Goal: Check status: Check status

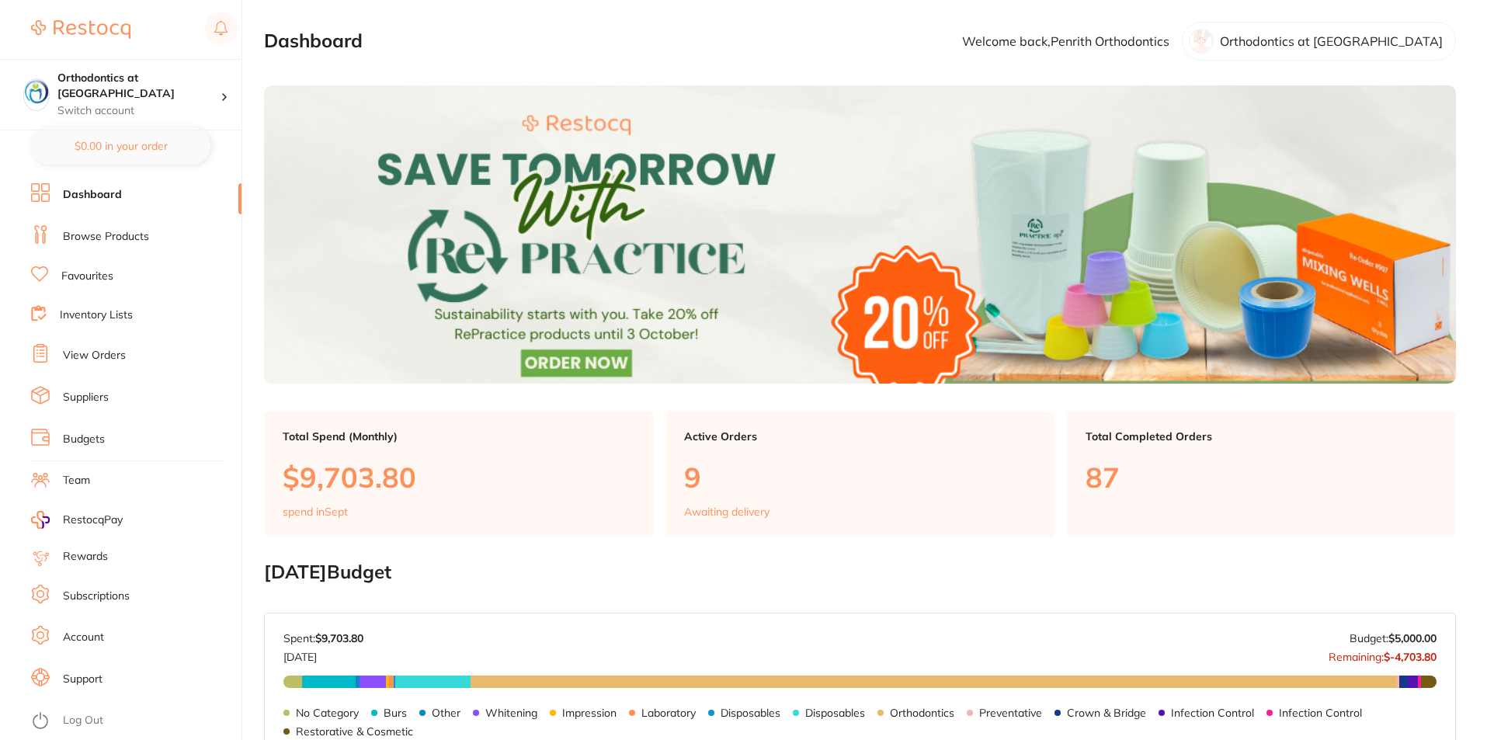
click at [107, 198] on link "Dashboard" at bounding box center [92, 195] width 59 height 16
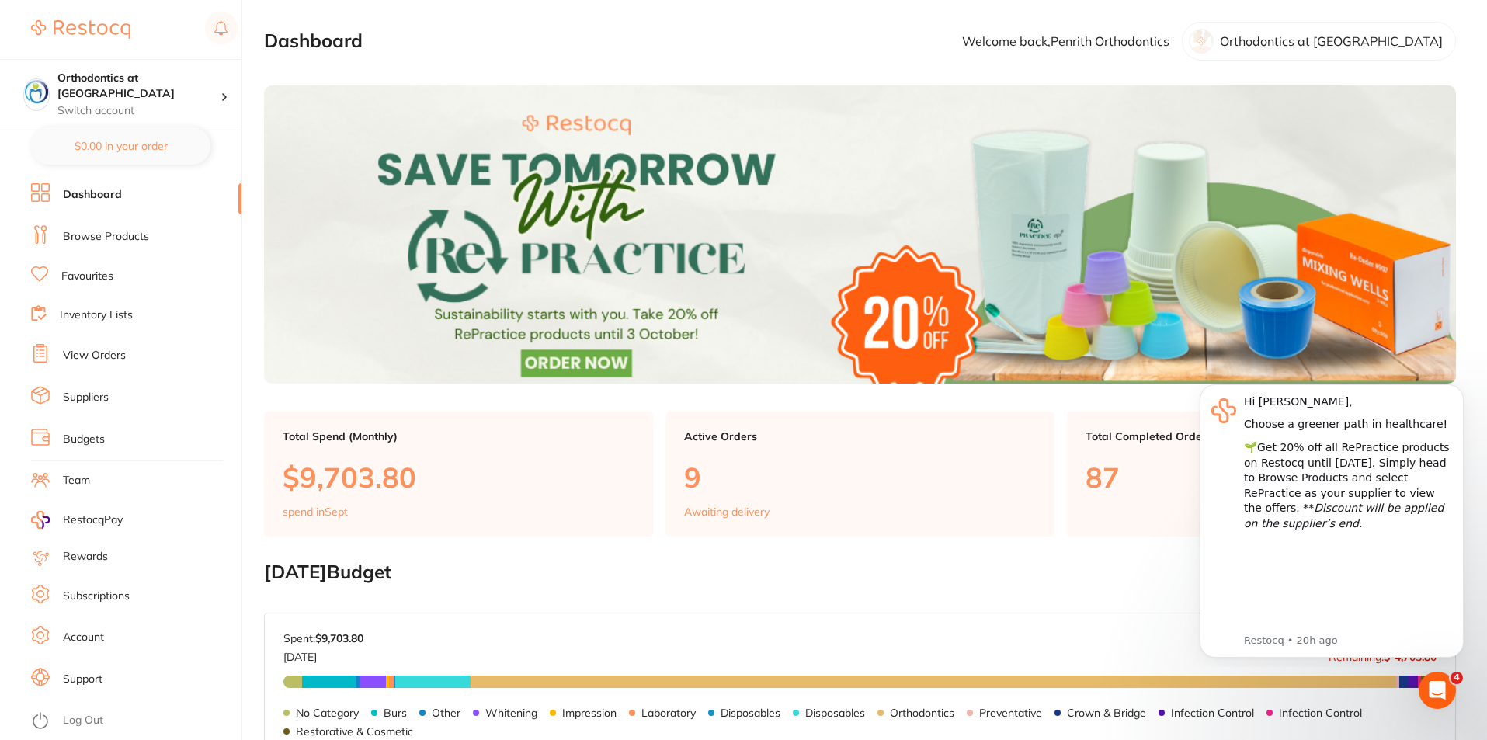
click at [89, 713] on link "Log Out" at bounding box center [83, 721] width 40 height 16
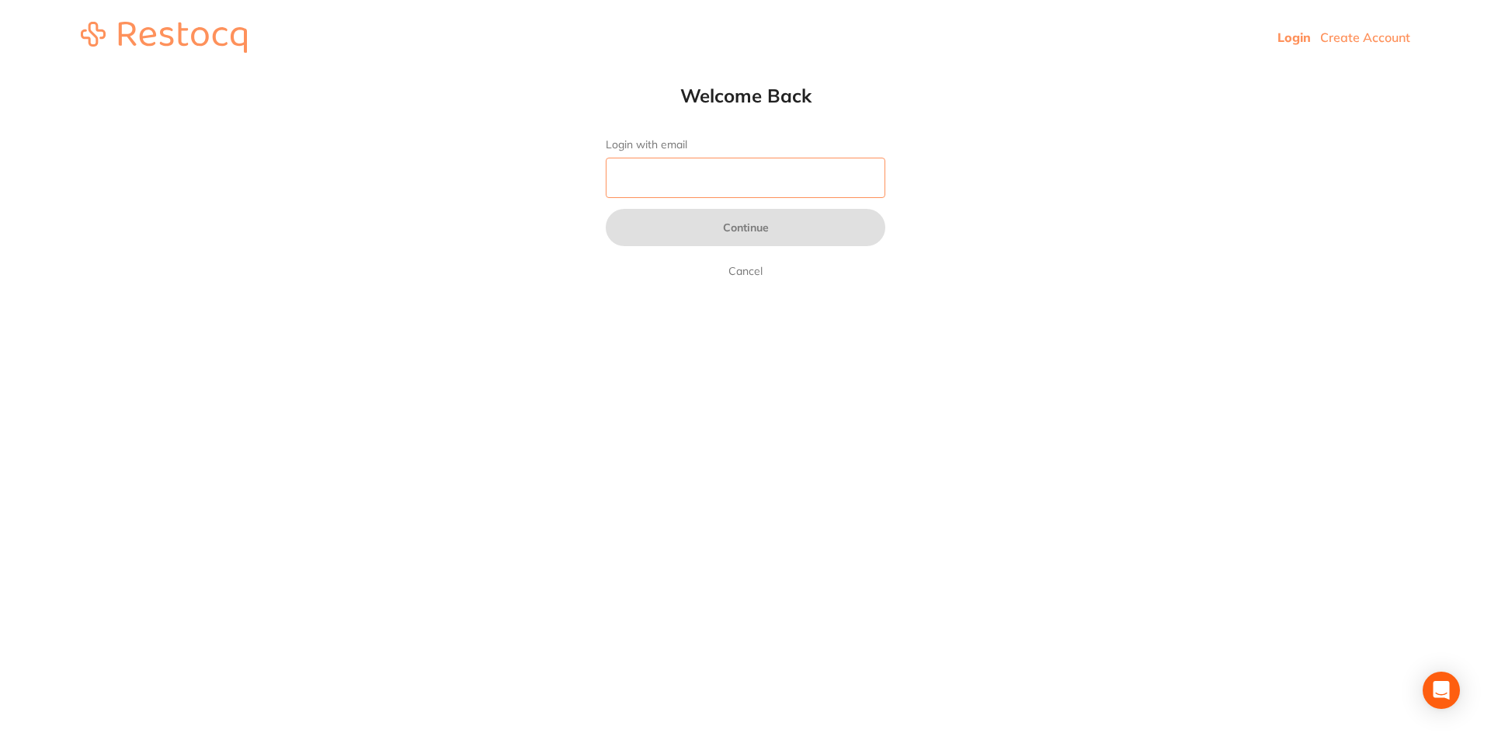
click at [664, 171] on input "Login with email" at bounding box center [745, 178] width 279 height 40
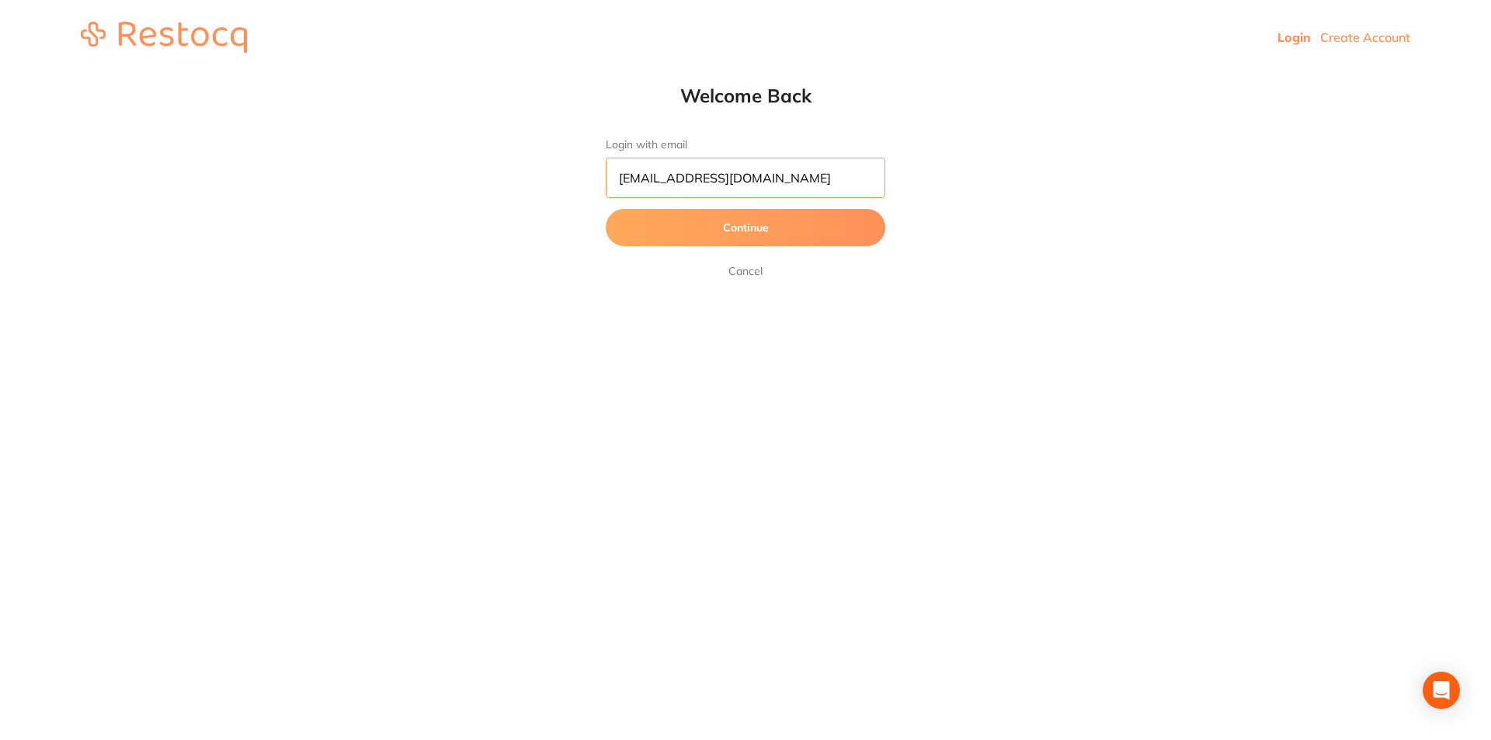
click at [862, 179] on input "[EMAIL_ADDRESS][DOMAIN_NAME]" at bounding box center [745, 178] width 279 height 40
type input "[EMAIL_ADDRESS][DOMAIN_NAME]"
click at [754, 229] on button "Continue" at bounding box center [745, 227] width 279 height 37
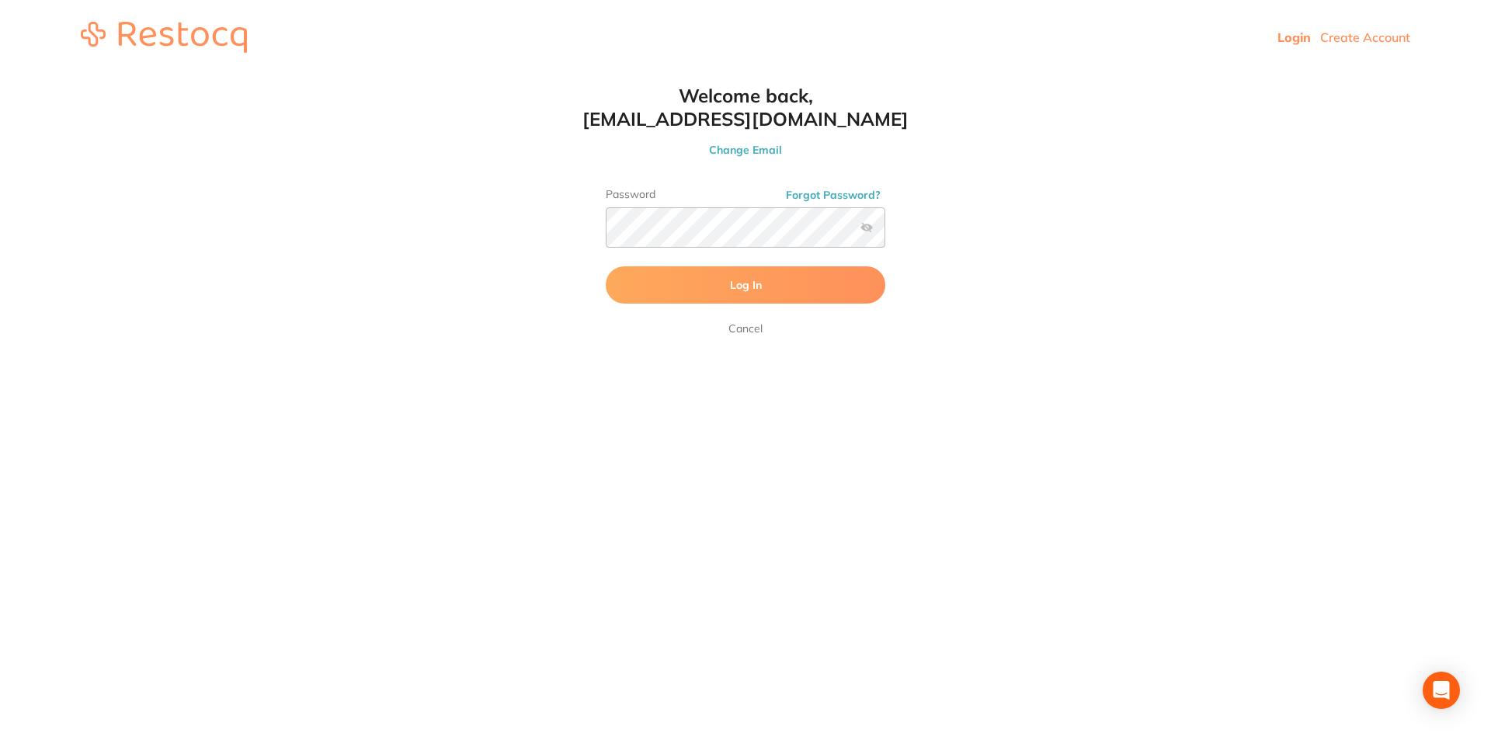
click at [664, 279] on button "Log In" at bounding box center [745, 284] width 279 height 37
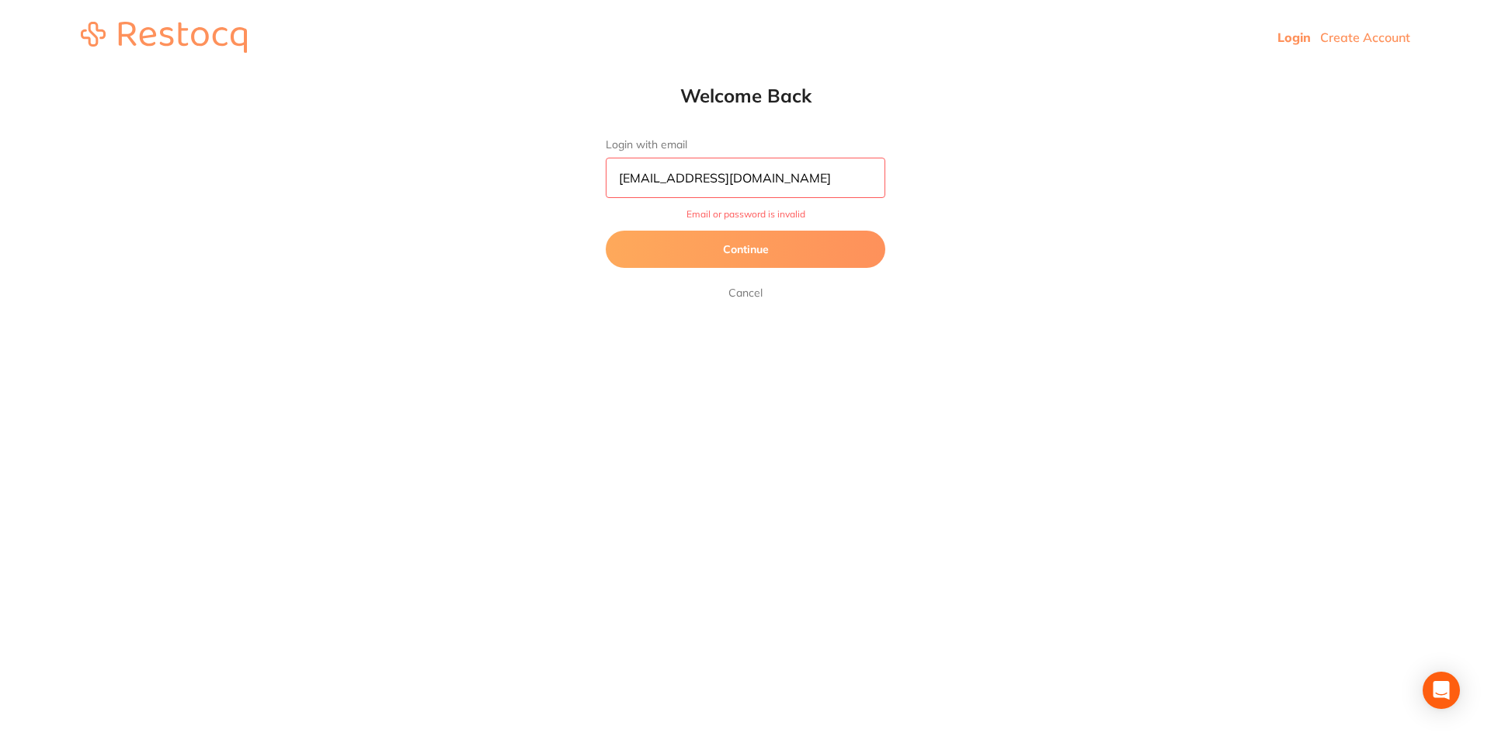
click at [752, 248] on button "Continue" at bounding box center [745, 249] width 279 height 37
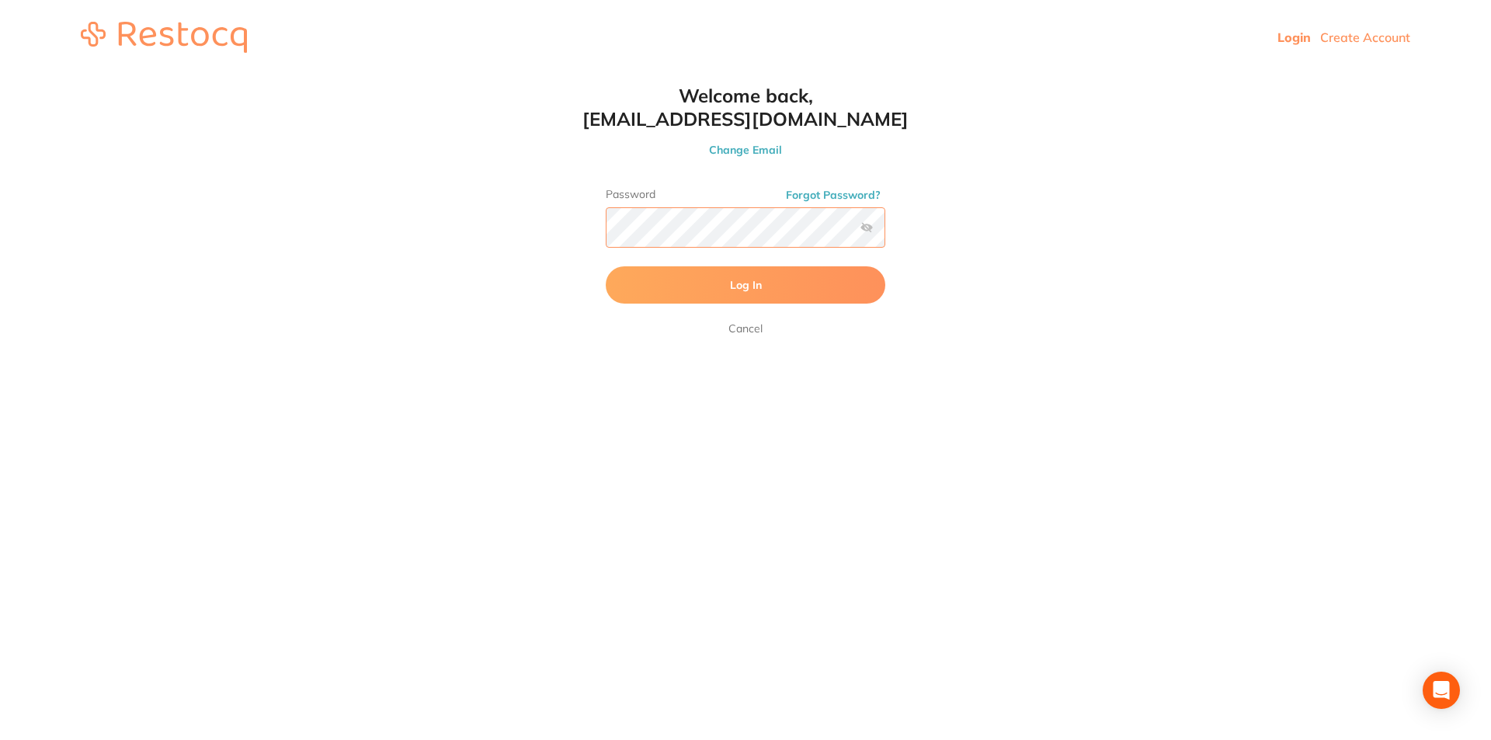
click at [606, 266] on button "Log In" at bounding box center [745, 284] width 279 height 37
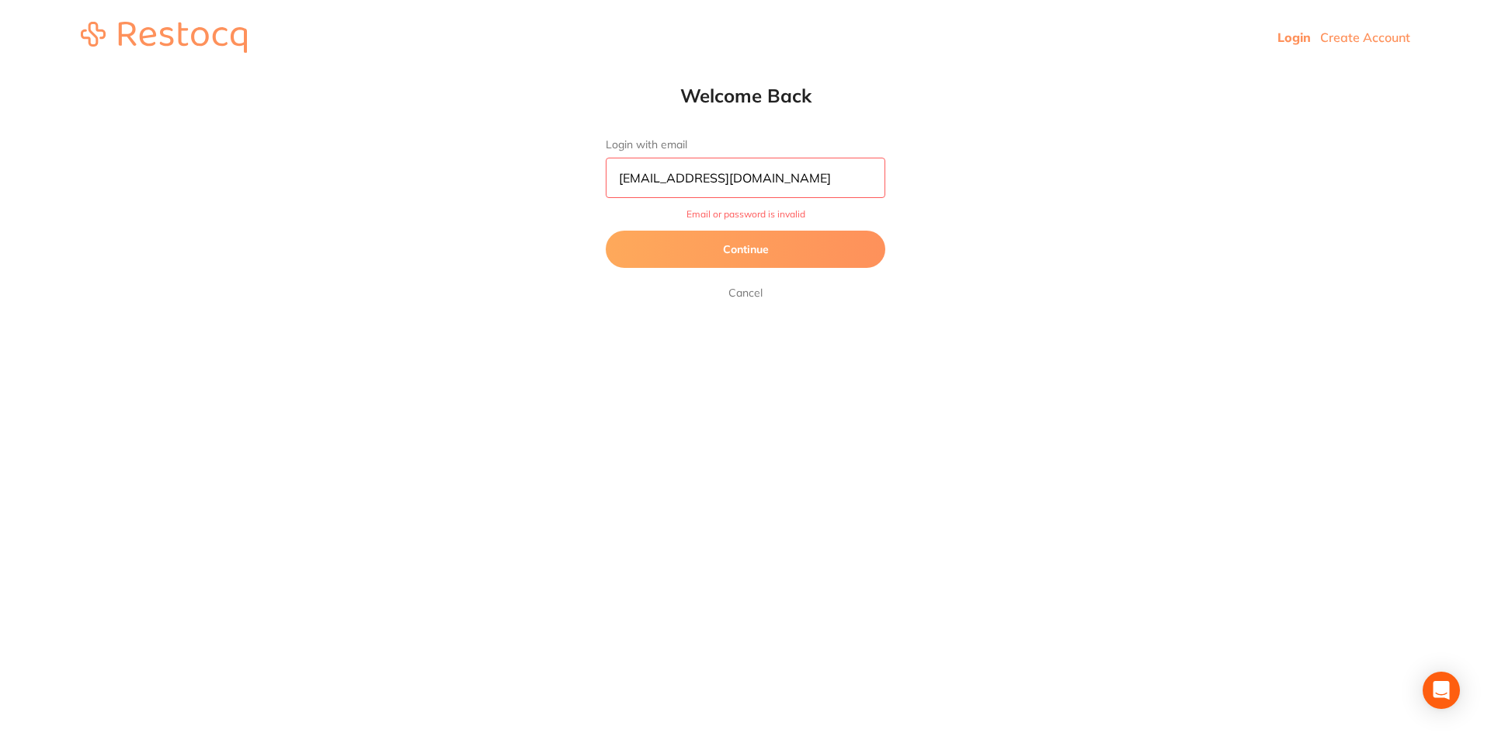
click at [716, 245] on button "Continue" at bounding box center [745, 249] width 279 height 37
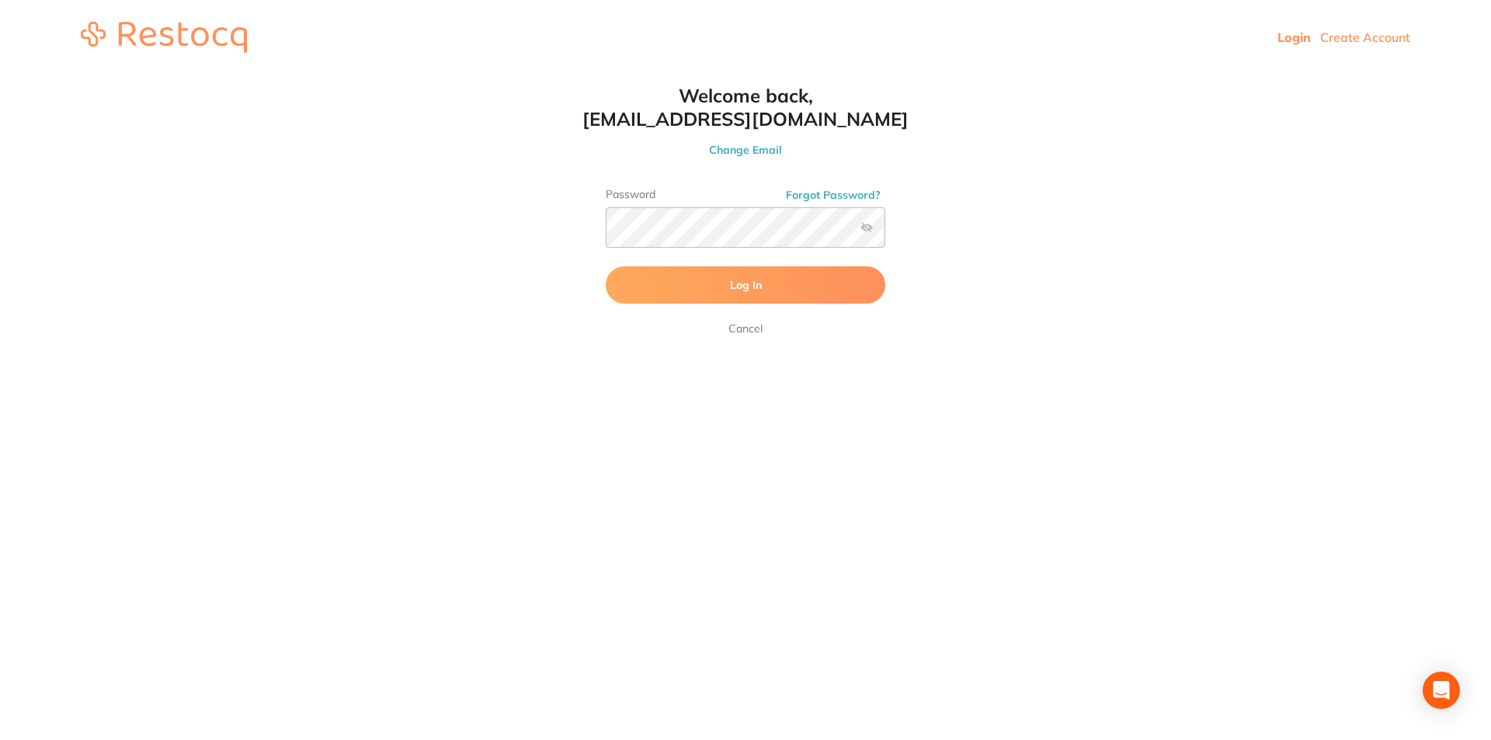
click at [867, 227] on label at bounding box center [866, 227] width 12 height 12
click at [885, 232] on input "checkbox" at bounding box center [885, 232] width 0 height 0
click at [597, 229] on div "Welcome back, [EMAIL_ADDRESS][DOMAIN_NAME] Change Email Password Forgot Passwor…" at bounding box center [745, 211] width 342 height 254
click at [606, 266] on button "Log In" at bounding box center [745, 284] width 279 height 37
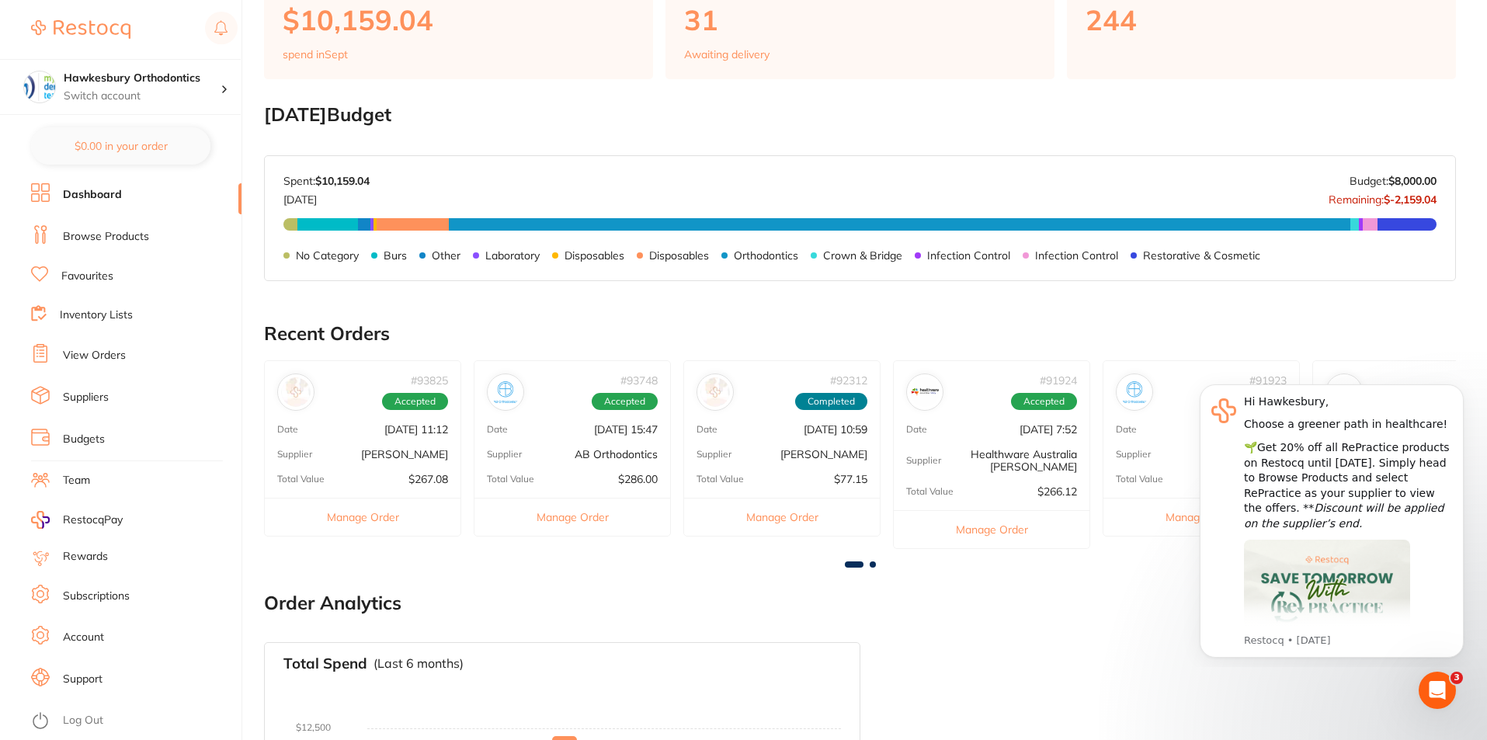
scroll to position [466, 0]
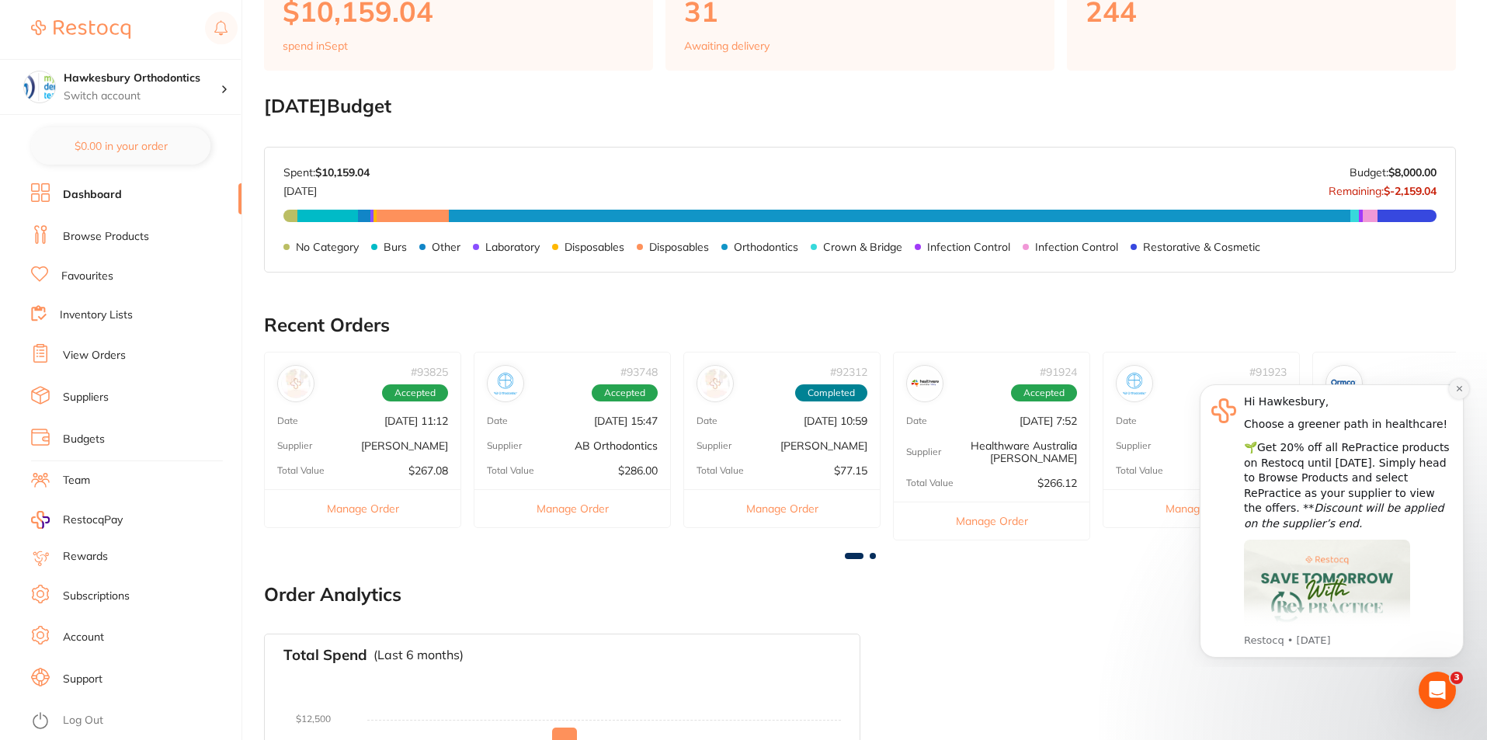
click at [1463, 391] on icon "Dismiss notification" at bounding box center [1459, 388] width 9 height 9
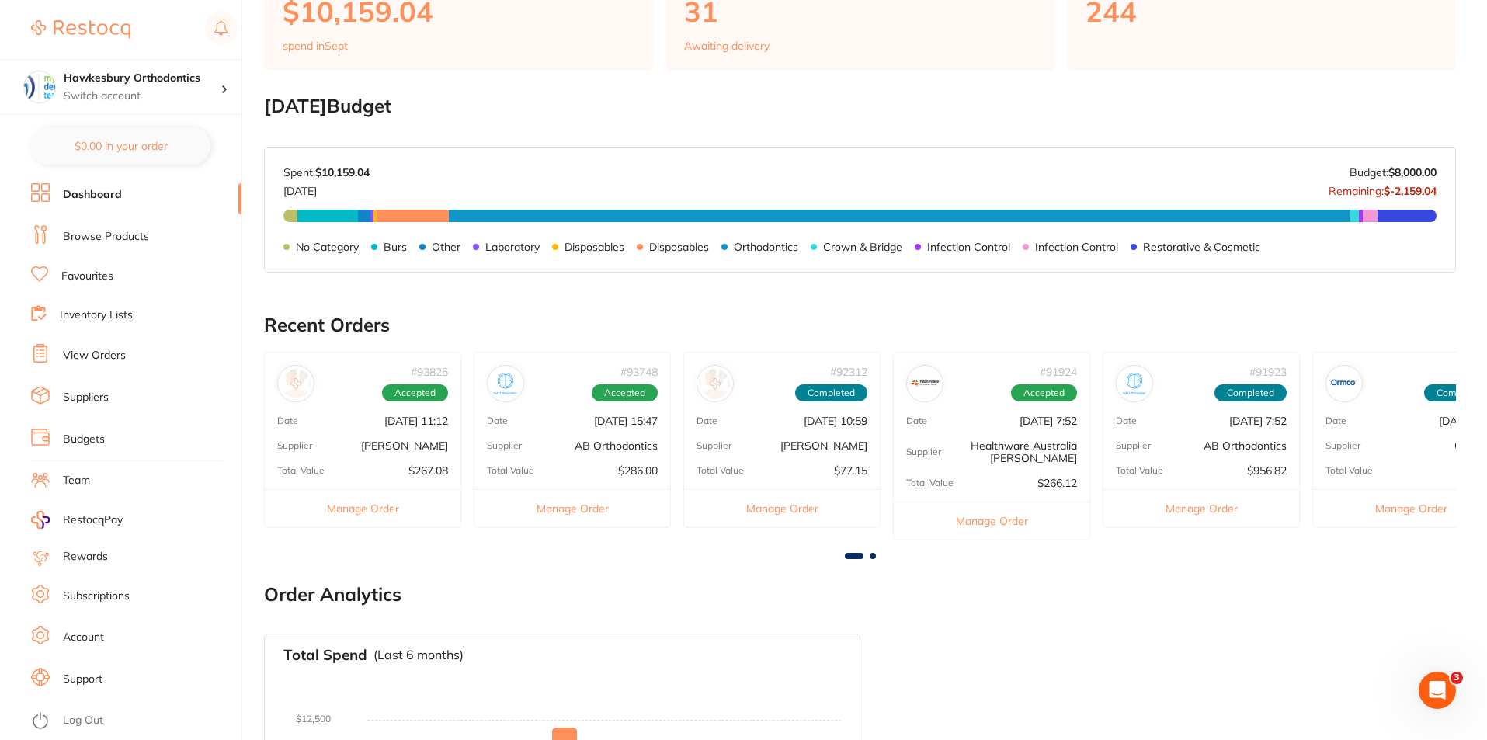
click at [872, 554] on span at bounding box center [873, 556] width 6 height 6
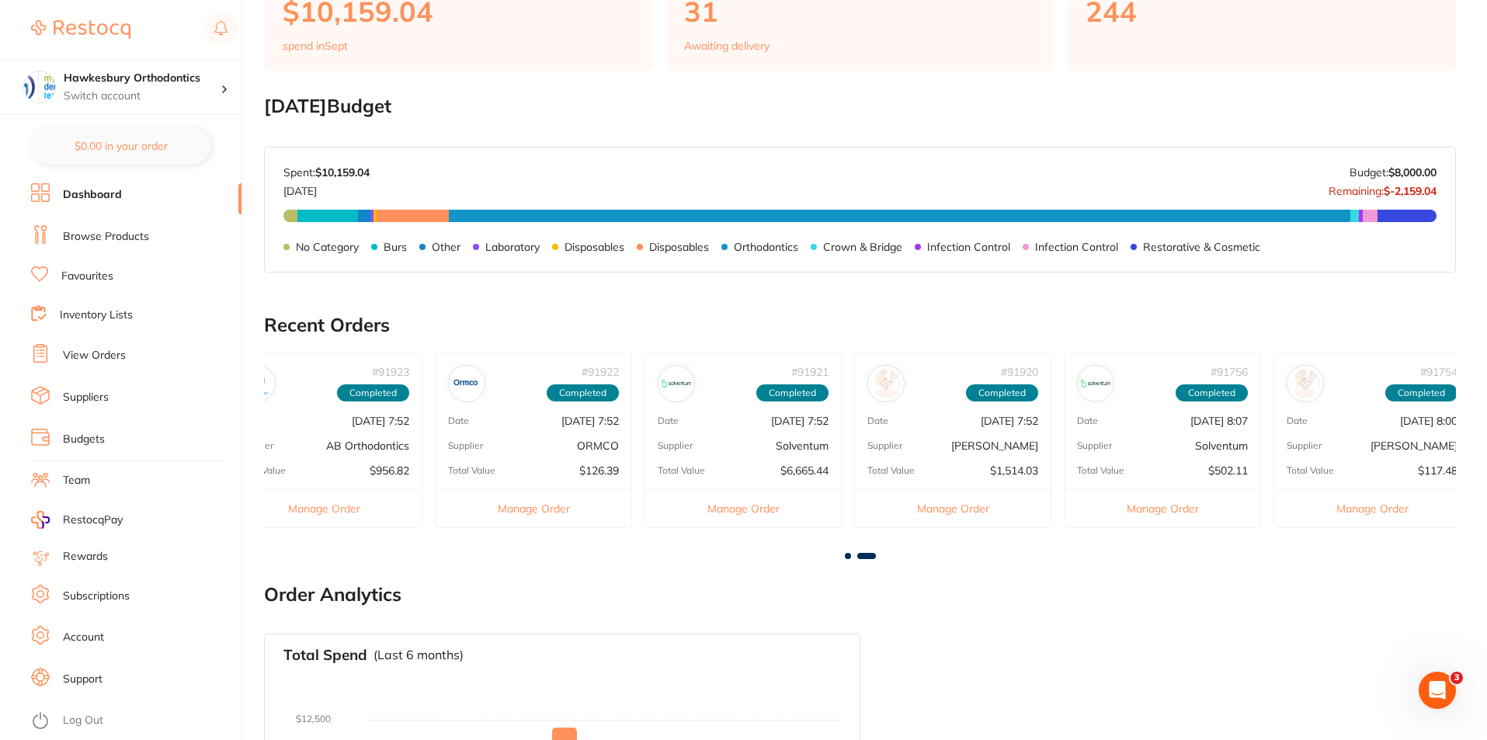
scroll to position [0, 892]
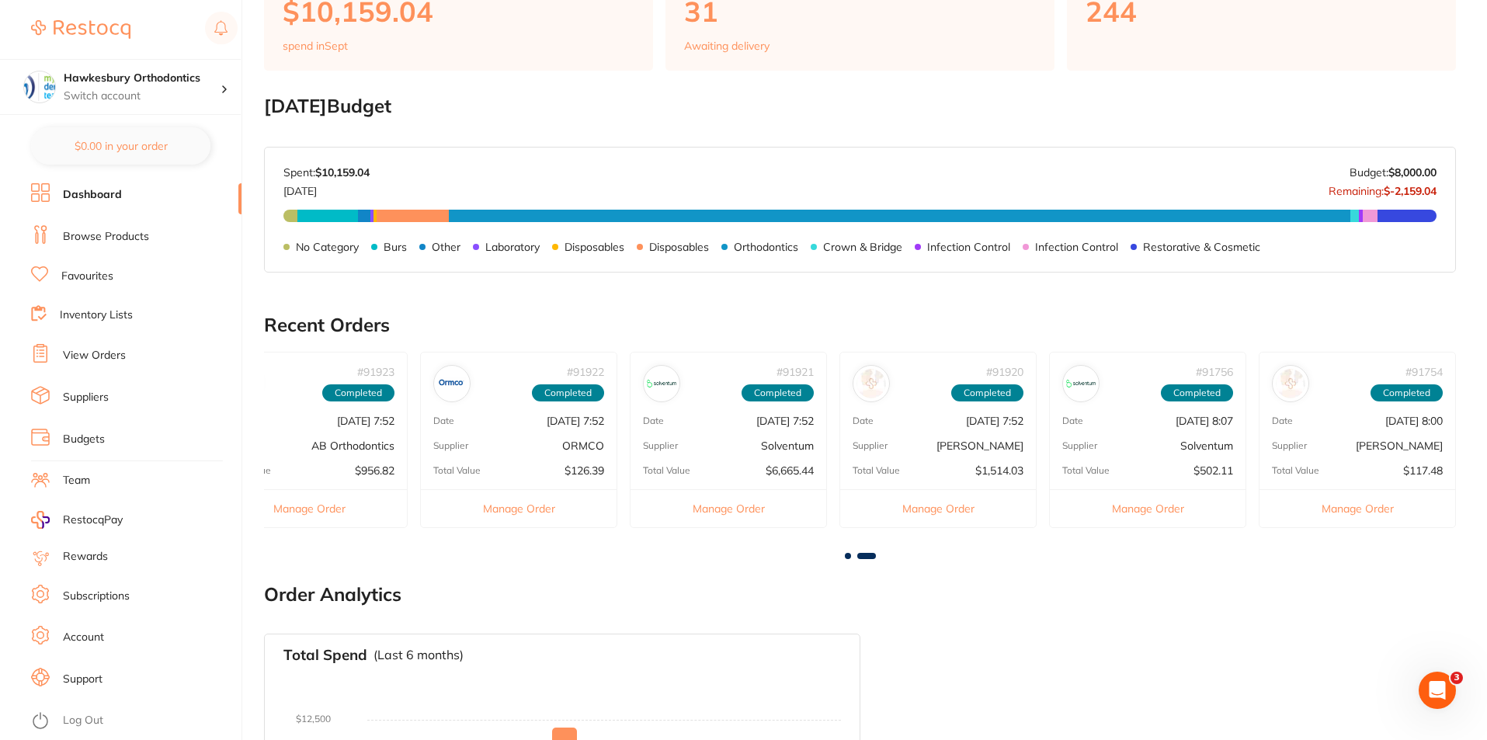
click at [725, 508] on button "Manage Order" at bounding box center [728, 508] width 196 height 38
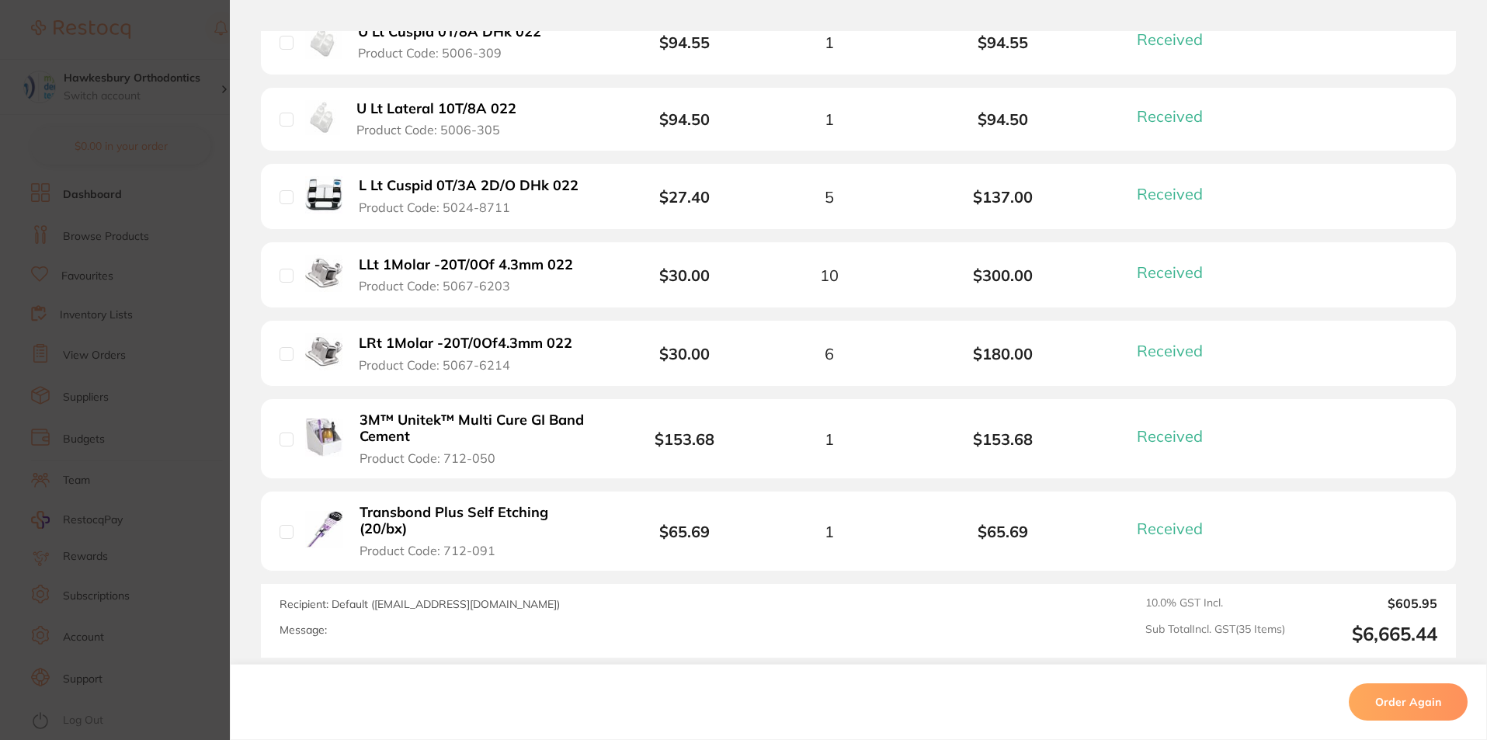
scroll to position [2407, 0]
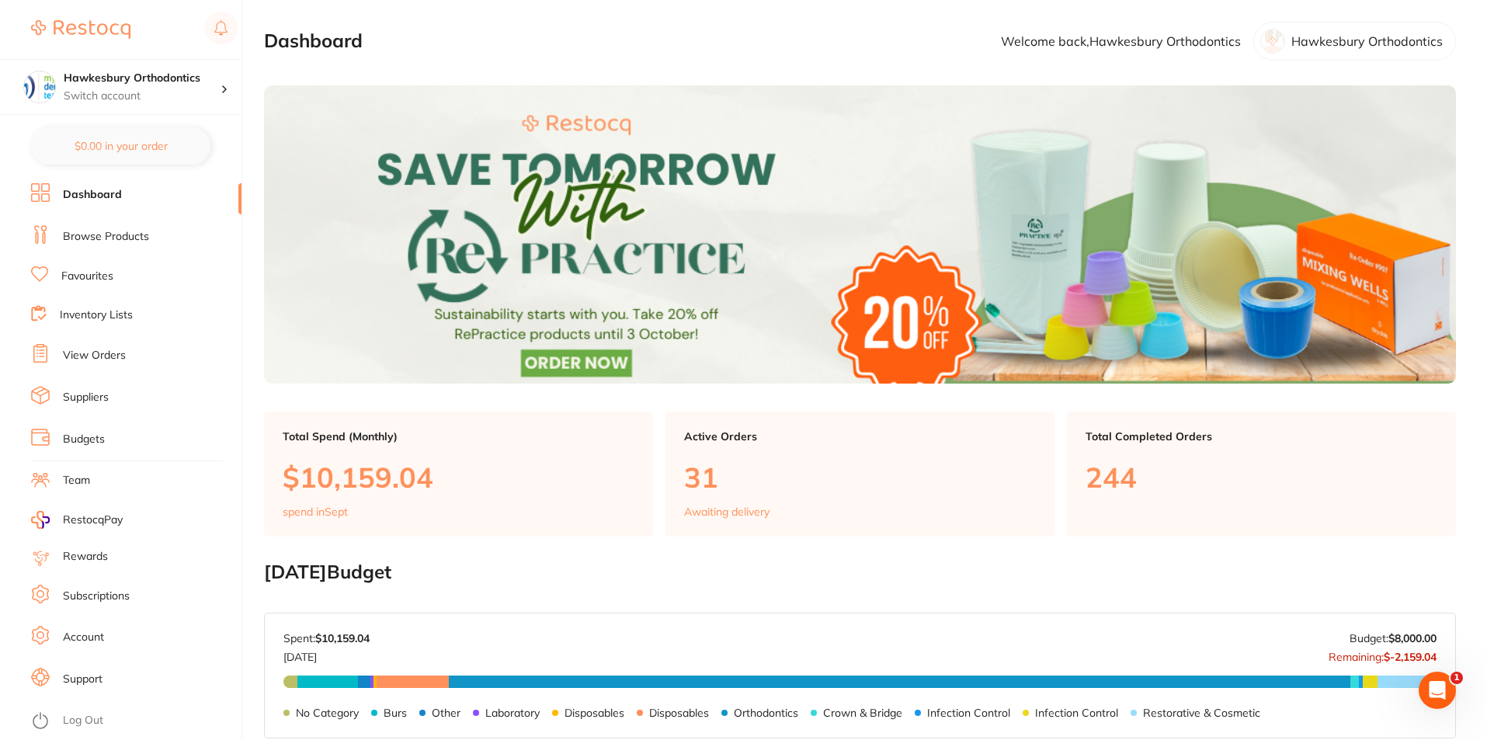
click at [95, 356] on link "View Orders" at bounding box center [94, 356] width 63 height 16
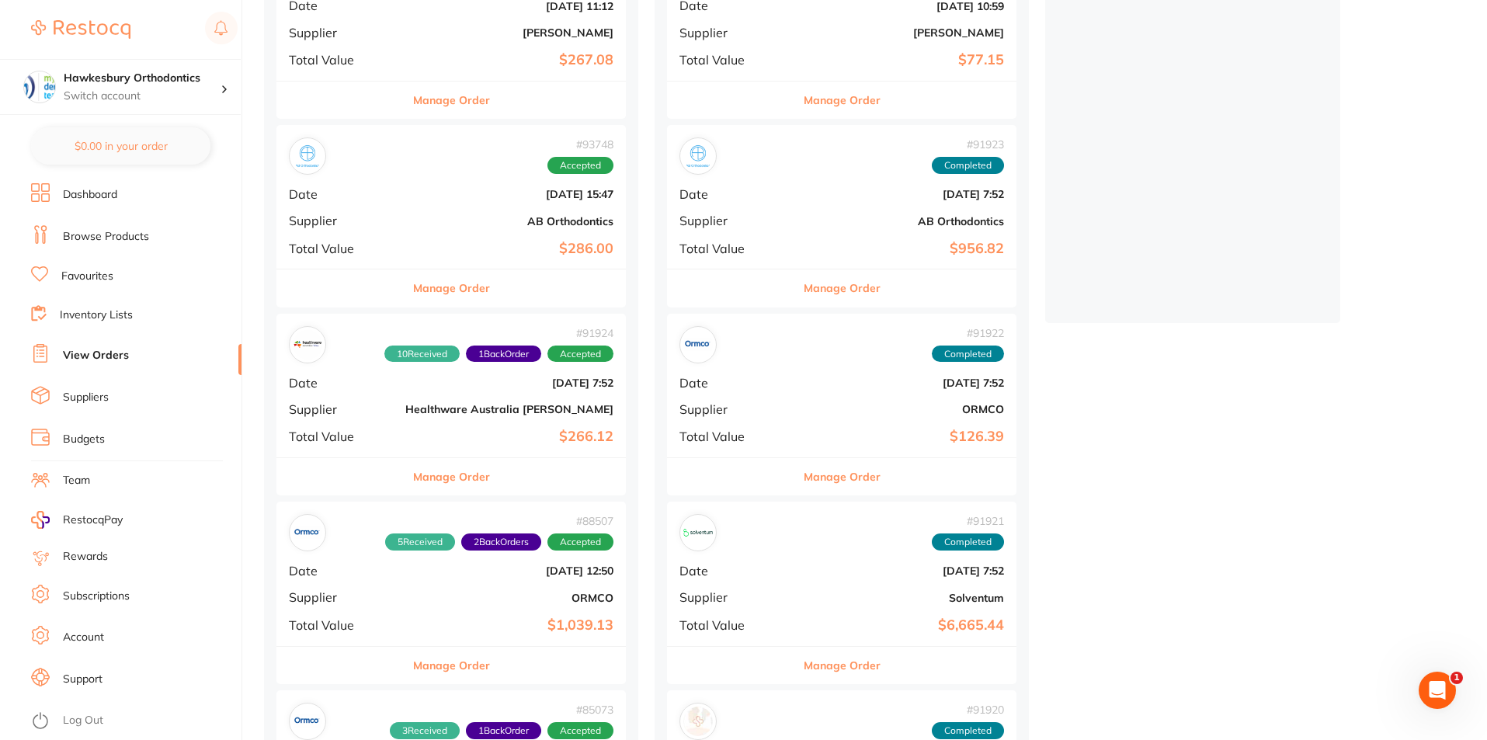
scroll to position [388, 0]
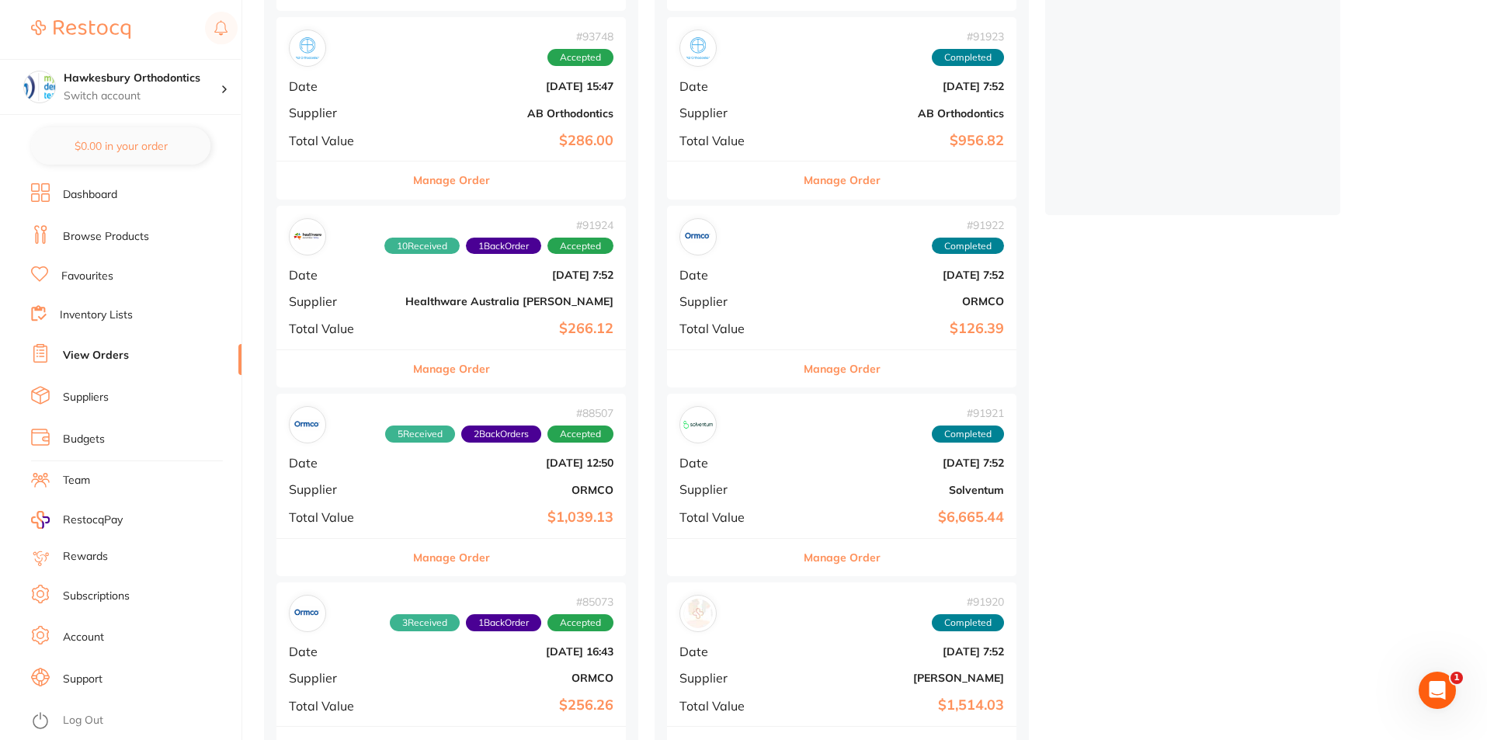
click at [804, 553] on button "Manage Order" at bounding box center [842, 557] width 77 height 37
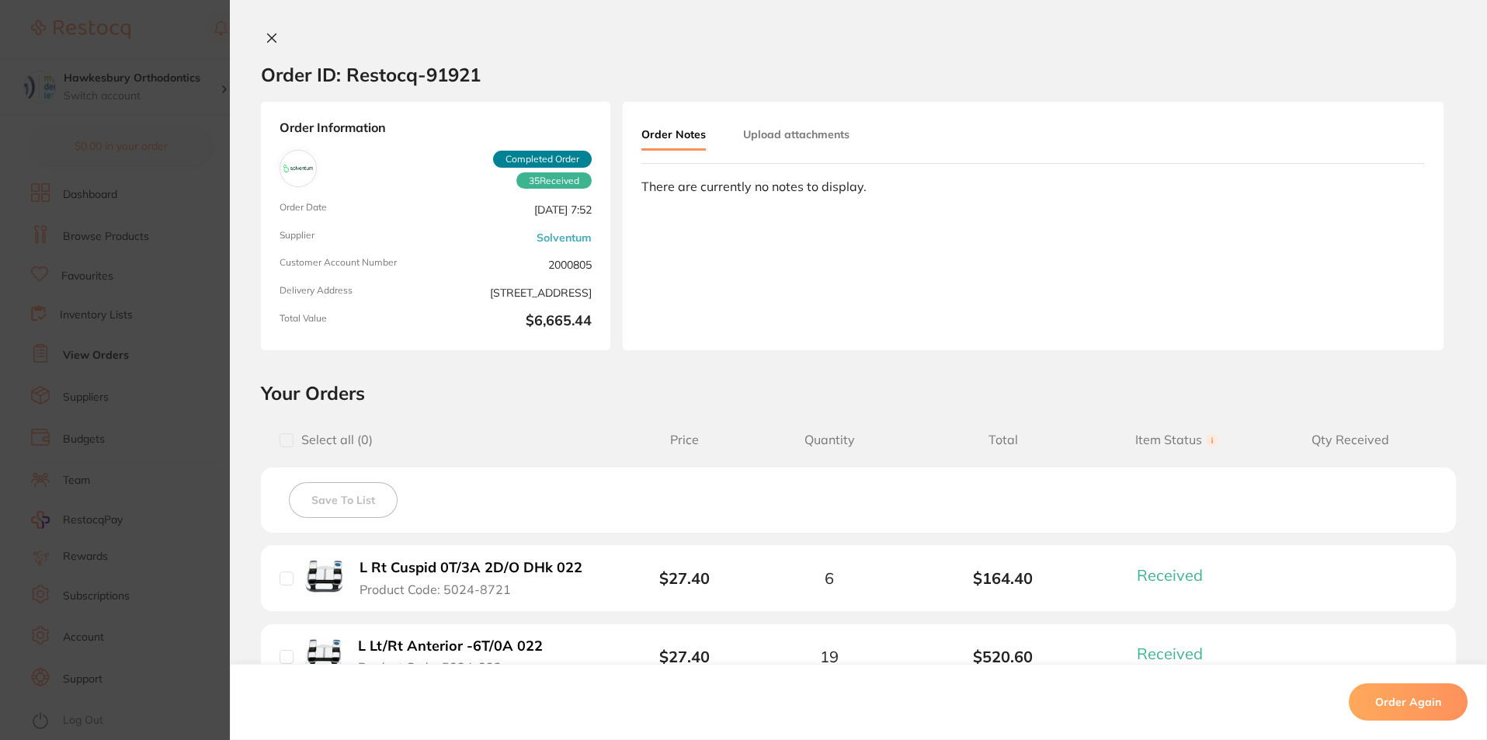
click at [783, 133] on button "Upload attachments" at bounding box center [796, 134] width 106 height 28
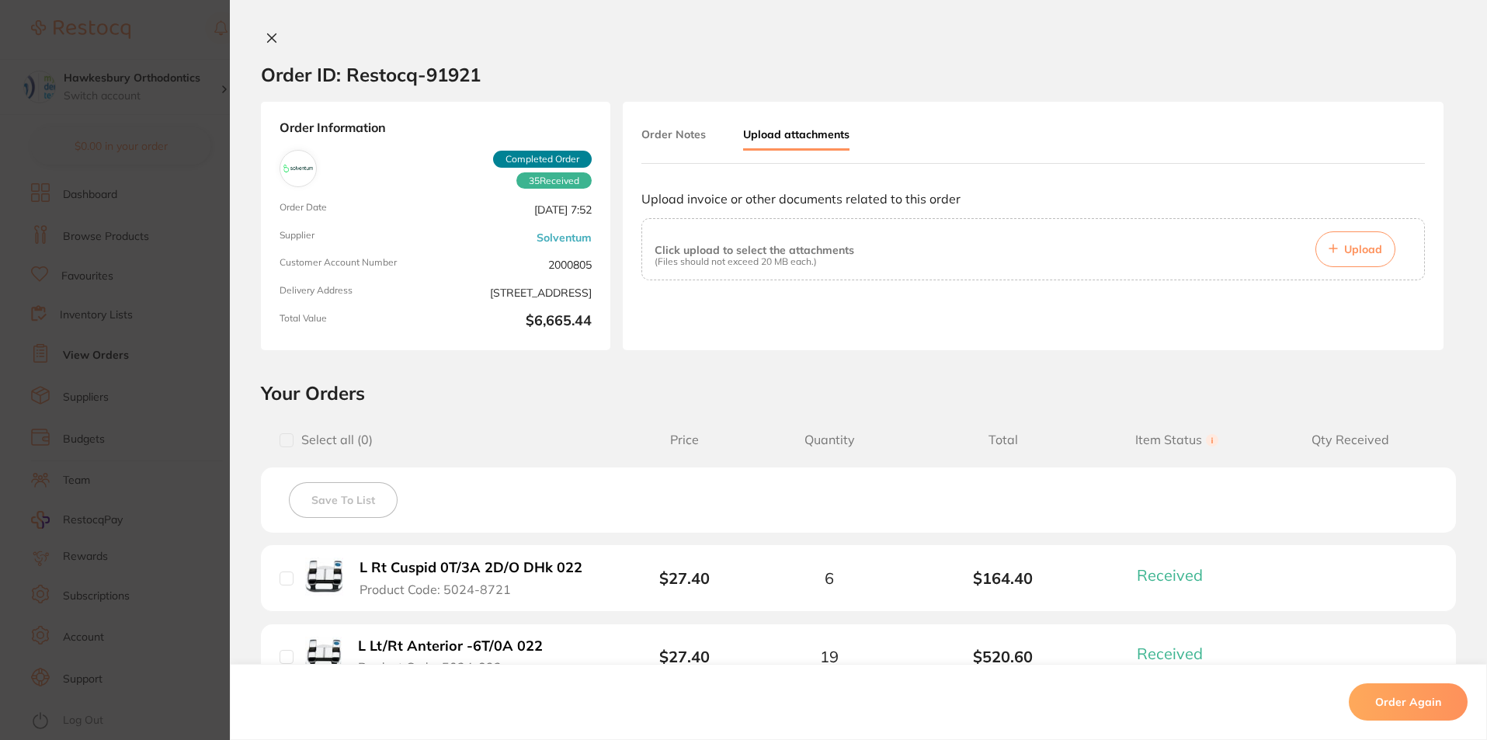
click at [1353, 245] on span "Upload" at bounding box center [1363, 249] width 38 height 14
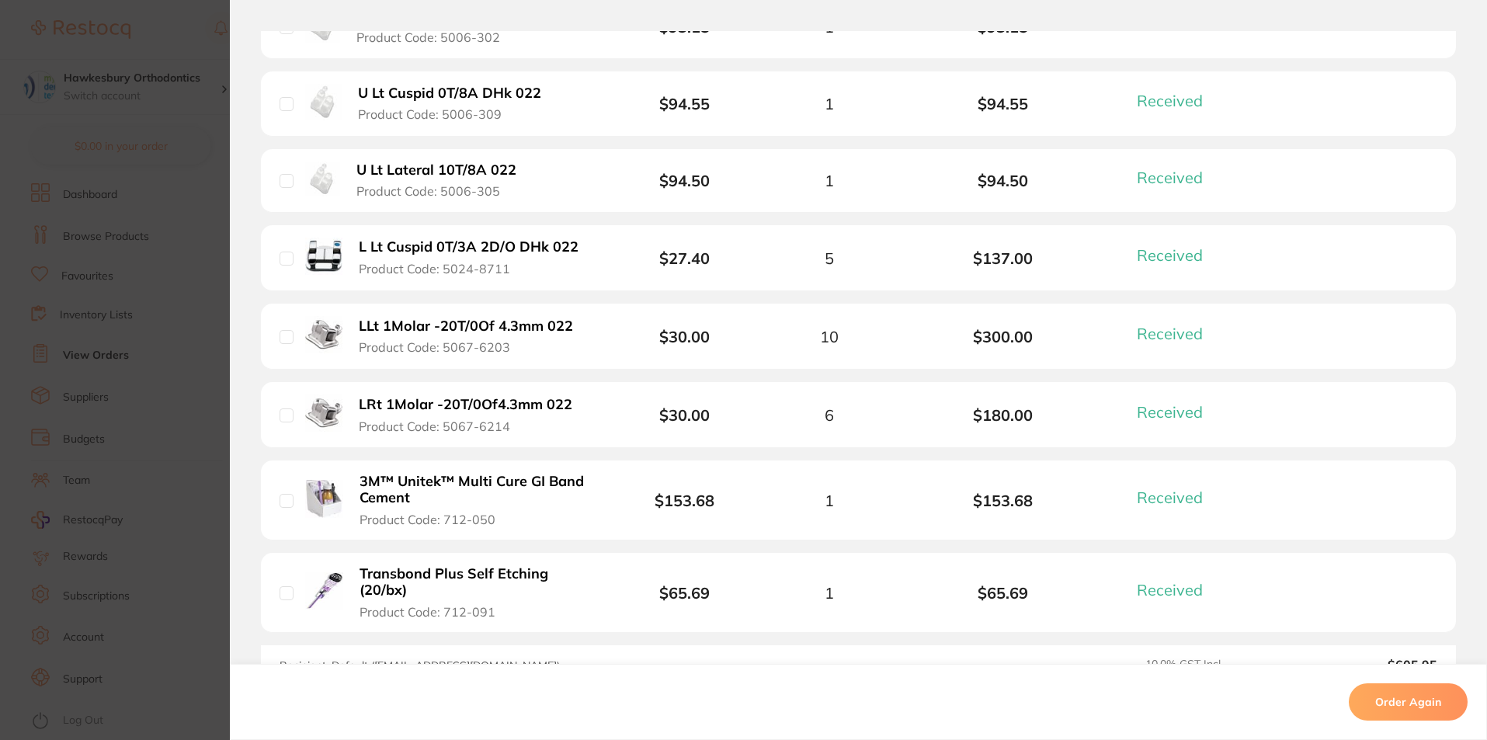
scroll to position [2695, 0]
